Goal: Communication & Community: Answer question/provide support

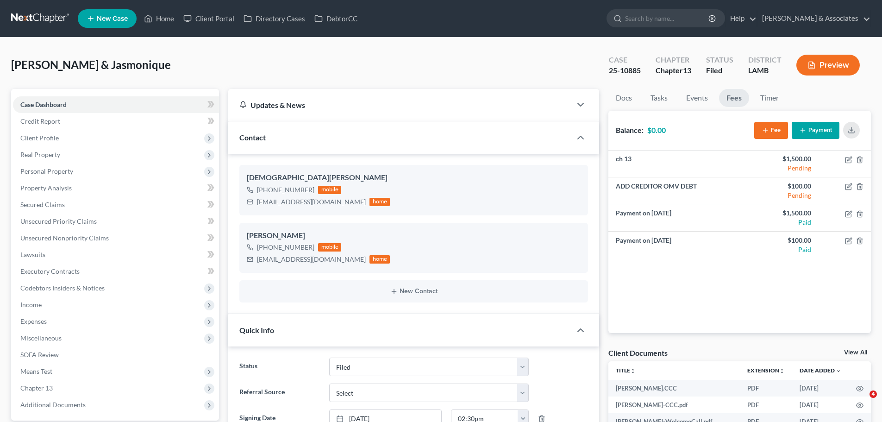
select select "8"
click at [166, 19] on link "Home" at bounding box center [158, 18] width 39 height 17
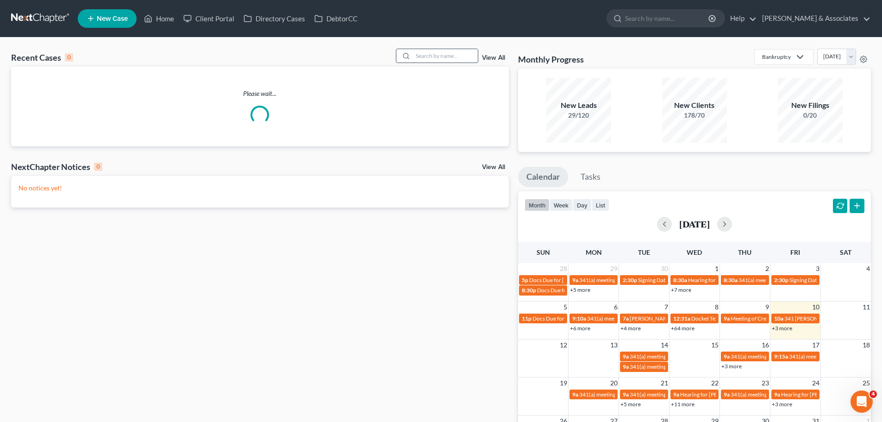
click at [440, 62] on input "search" at bounding box center [445, 55] width 65 height 13
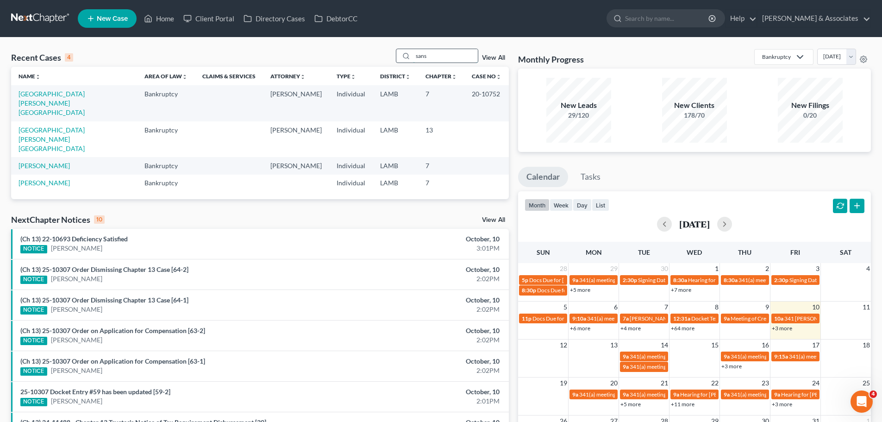
click at [437, 57] on input "sans" at bounding box center [445, 55] width 65 height 13
type input "s"
type input "[PERSON_NAME]"
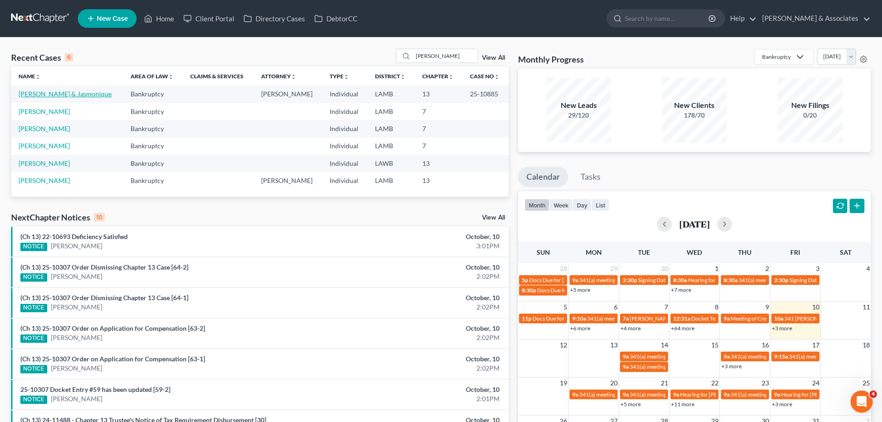
click at [62, 94] on link "[PERSON_NAME] & Jasmonique" at bounding box center [65, 94] width 93 height 8
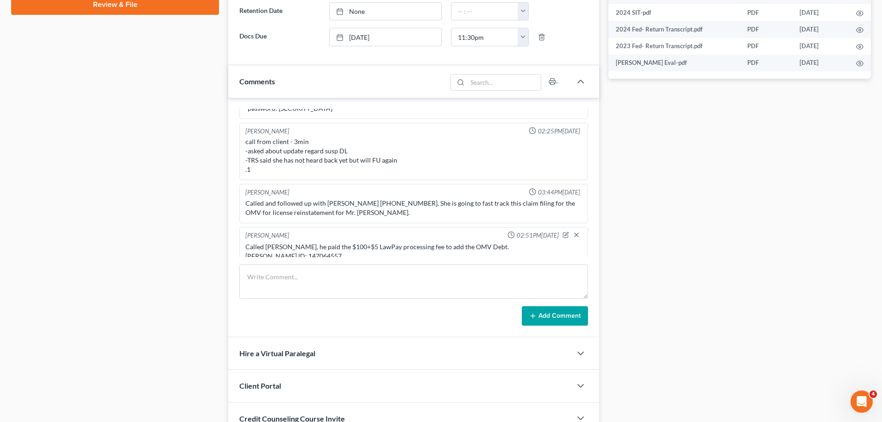
scroll to position [463, 0]
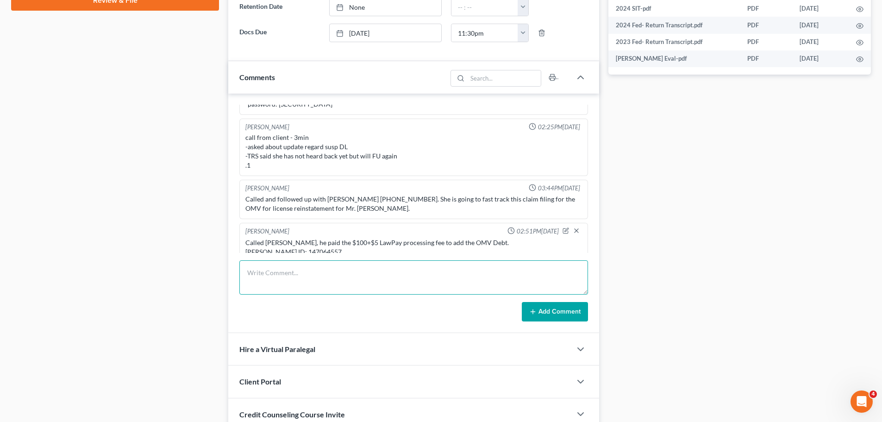
click at [331, 274] on textarea at bounding box center [413, 277] width 349 height 34
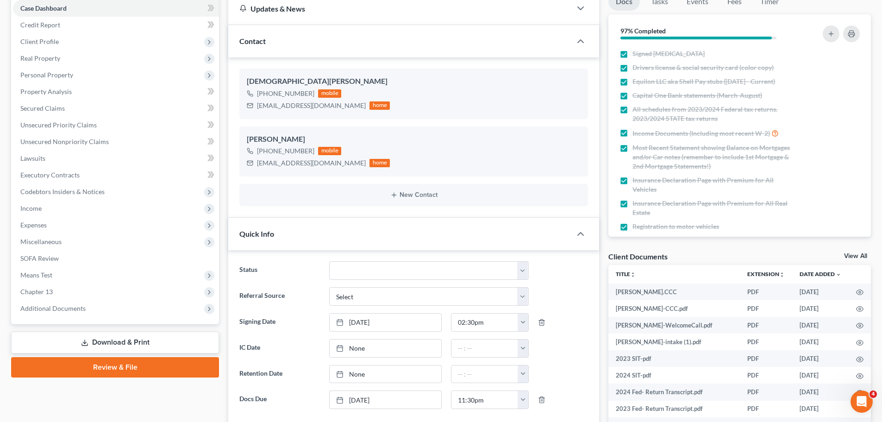
scroll to position [93, 0]
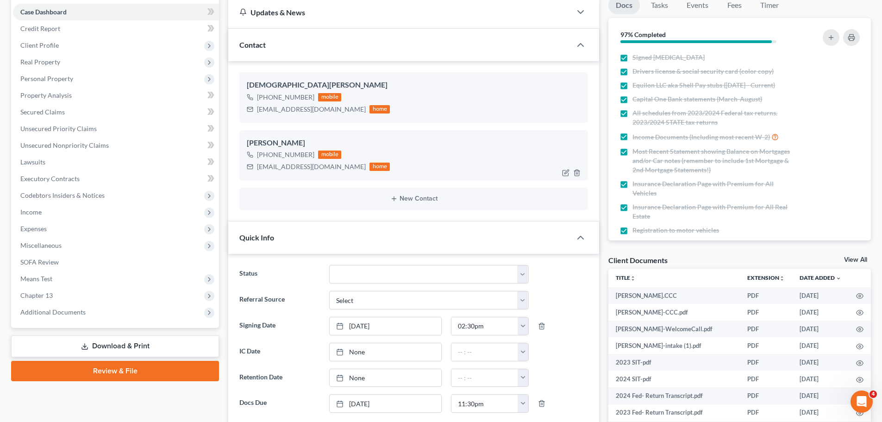
drag, startPoint x: 266, startPoint y: 157, endPoint x: 312, endPoint y: 155, distance: 45.5
click at [312, 155] on div "[PHONE_NUMBER] mobile" at bounding box center [318, 155] width 143 height 12
copy div "[PHONE_NUMBER]"
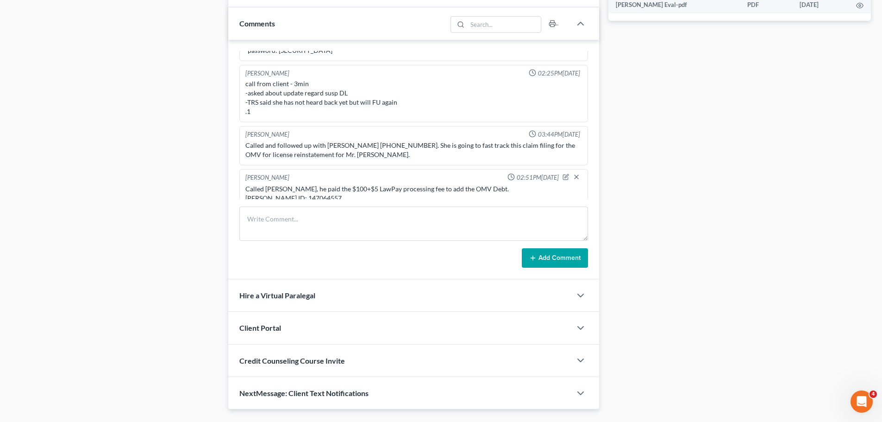
scroll to position [540, 0]
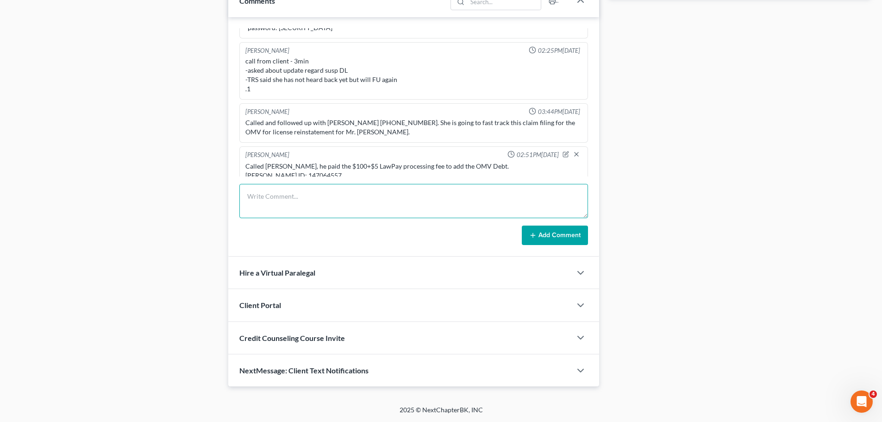
click at [285, 195] on textarea at bounding box center [413, 201] width 349 height 34
paste textarea "Good Afternoon, this is Chelsea with [PERSON_NAME] and Associates. I have a few…"
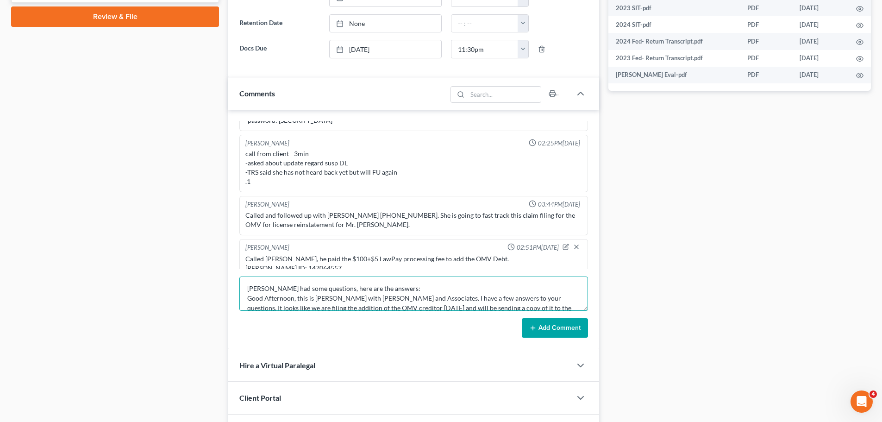
scroll to position [0, 0]
click at [399, 284] on textarea "[PERSON_NAME] had some questions, here are the answers: Good Afternoon, this is…" at bounding box center [413, 294] width 349 height 34
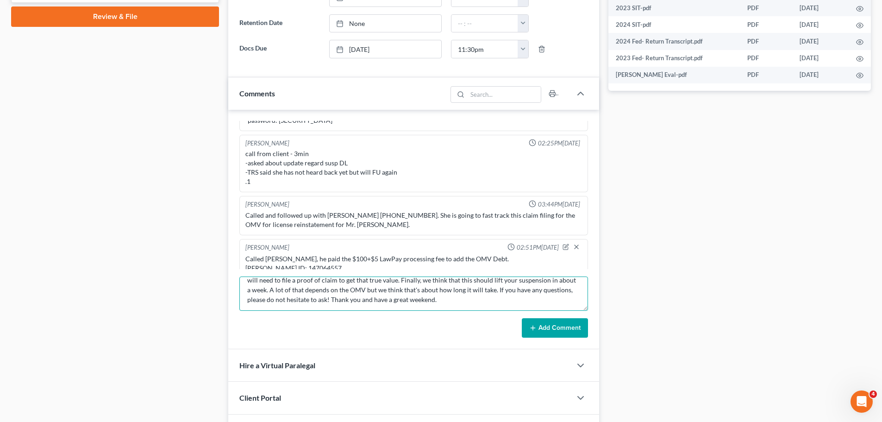
scroll to position [58, 0]
type textarea "[PERSON_NAME] had some questions, here are the answers: (Sent an SMS, I'm fairl…"
click at [541, 327] on button "Add Comment" at bounding box center [555, 327] width 66 height 19
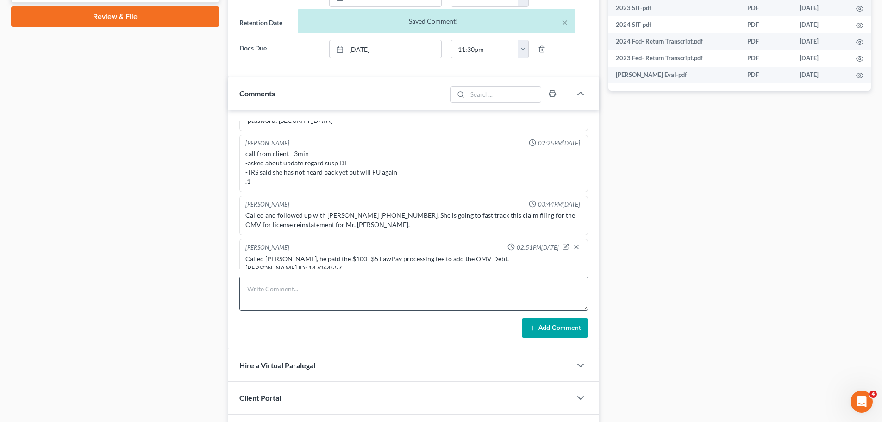
scroll to position [1783, 0]
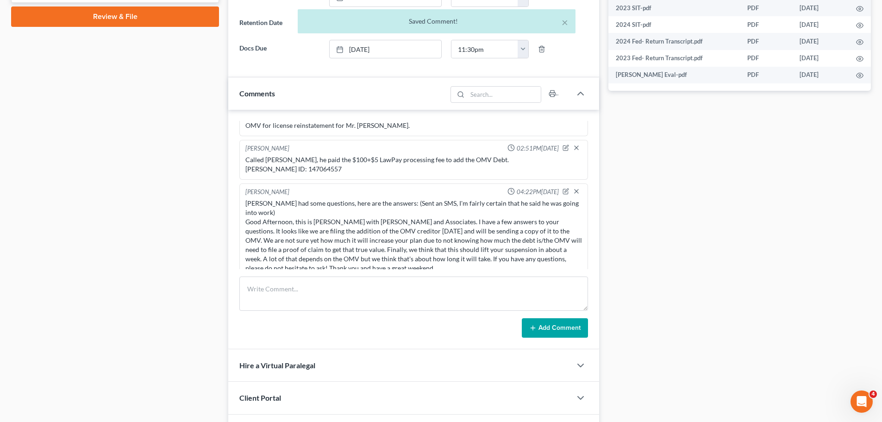
click at [144, 164] on div "Case Dashboard Payments Invoices Payments Payments Credit Report Client Profile" at bounding box center [114, 61] width 217 height 838
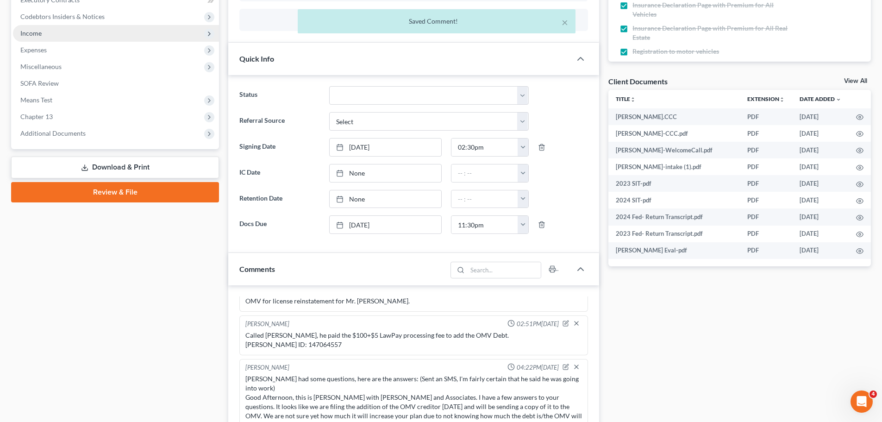
scroll to position [262, 0]
